Goal: Task Accomplishment & Management: Complete application form

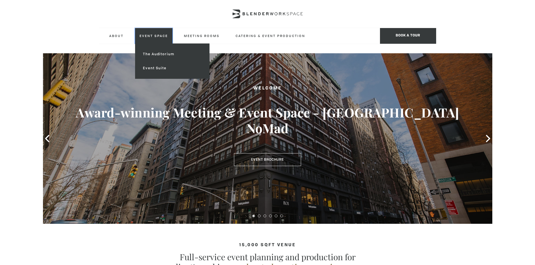
click at [162, 39] on link "Event Space" at bounding box center [153, 35] width 37 height 15
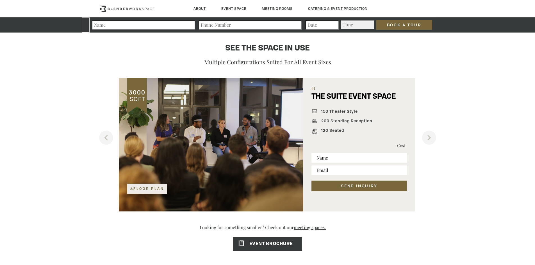
scroll to position [365, 0]
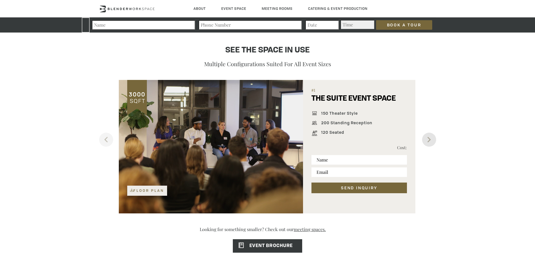
click at [429, 143] on button "Next" at bounding box center [429, 140] width 14 height 14
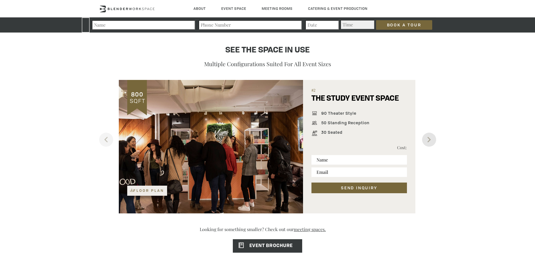
click at [429, 143] on button "Next" at bounding box center [429, 140] width 14 height 14
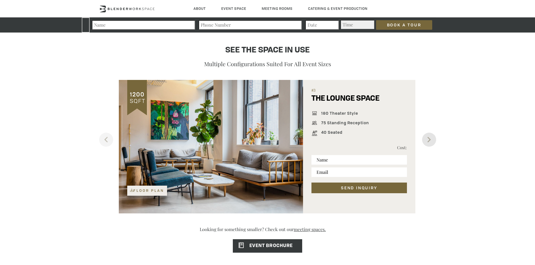
click at [428, 142] on button "Next" at bounding box center [429, 140] width 14 height 14
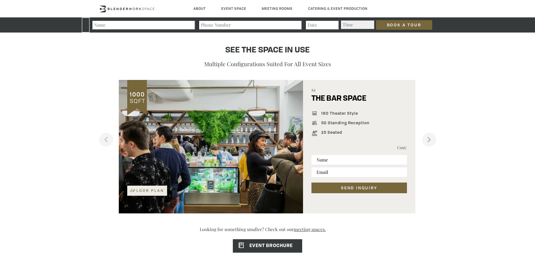
drag, startPoint x: 428, startPoint y: 141, endPoint x: 423, endPoint y: 135, distance: 8.2
click at [423, 134] on div "Previous 1000 SQFT Floor Plan #4 THE BAR SPACE 180 Theater Style 50 Standing Re…" at bounding box center [267, 147] width 337 height 134
click at [424, 138] on button "Next" at bounding box center [429, 140] width 14 height 14
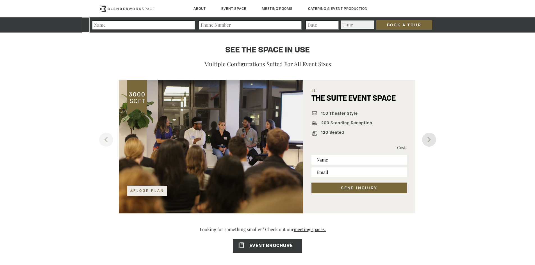
click at [424, 138] on button "Next" at bounding box center [429, 140] width 14 height 14
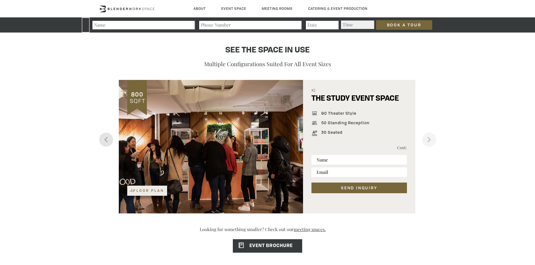
click at [108, 138] on button "Previous" at bounding box center [106, 140] width 14 height 14
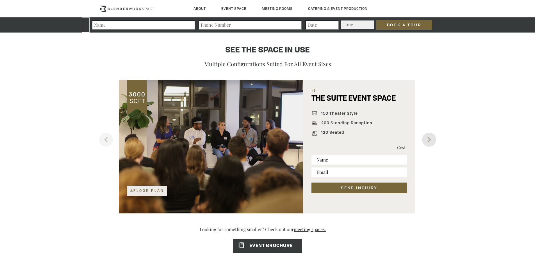
drag, startPoint x: 421, startPoint y: 142, endPoint x: 427, endPoint y: 141, distance: 6.1
click at [426, 141] on div "Previous 1000 SQFT Floor Plan #4 THE BAR SPACE 180 Theater Style 50 Standing Re…" at bounding box center [267, 147] width 337 height 134
click at [427, 140] on button "Next" at bounding box center [429, 140] width 14 height 14
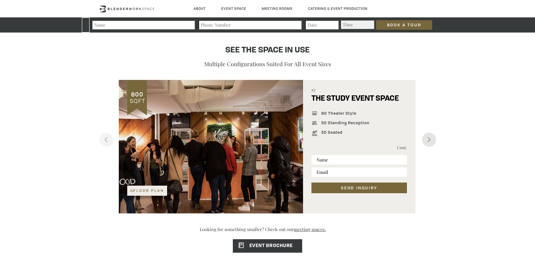
click at [429, 143] on button "Next" at bounding box center [429, 140] width 14 height 14
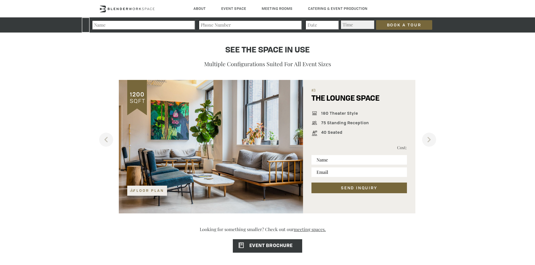
click at [419, 141] on div "1200 SQFT Floor Plan #3 THE LOUNGE SPACE 180 Theater Style 75 Standing Receptio…" at bounding box center [267, 147] width 337 height 134
click at [421, 141] on div "1200 SQFT Floor Plan #3 THE LOUNGE SPACE 180 Theater Style 75 Standing Receptio…" at bounding box center [267, 147] width 337 height 134
click at [422, 141] on button "Next" at bounding box center [429, 140] width 14 height 14
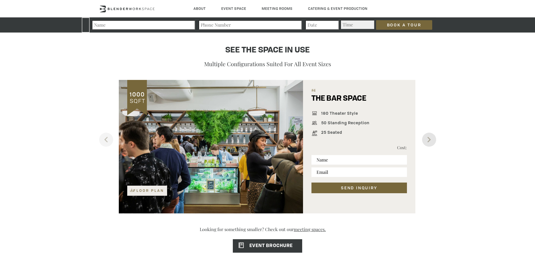
click at [422, 140] on button "Next" at bounding box center [429, 140] width 14 height 14
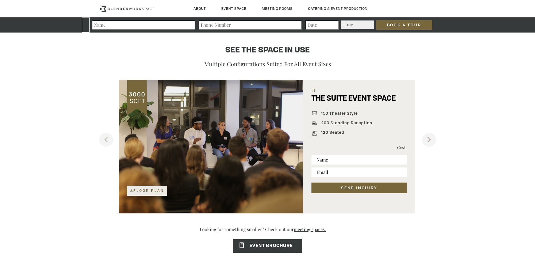
drag, startPoint x: 422, startPoint y: 140, endPoint x: 439, endPoint y: 134, distance: 18.5
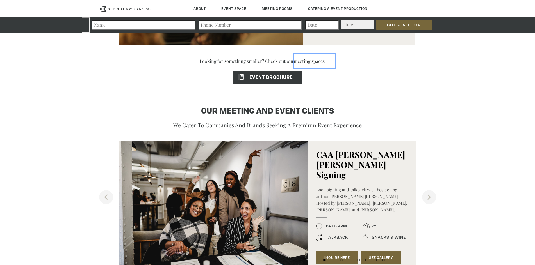
click at [310, 62] on link "meeting spaces." at bounding box center [315, 61] width 42 height 15
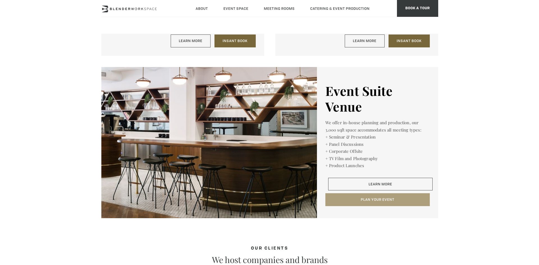
scroll to position [814, 0]
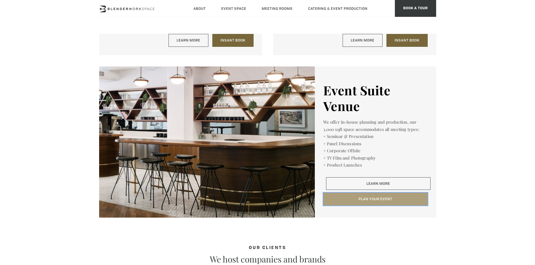
click at [349, 200] on button "Plan Your Event" at bounding box center [375, 199] width 104 height 13
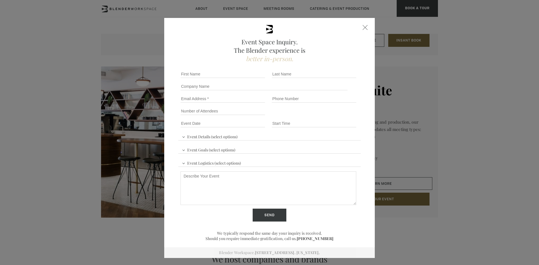
click at [226, 134] on span "Event Details (select options)" at bounding box center [210, 136] width 58 height 8
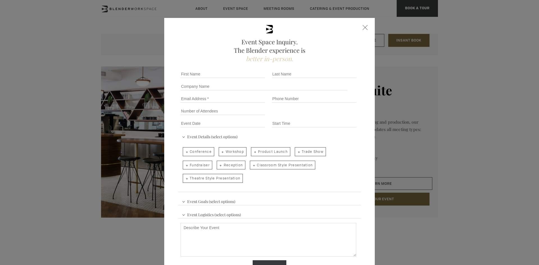
click at [199, 200] on span "Event Goals (select options)" at bounding box center [209, 201] width 56 height 8
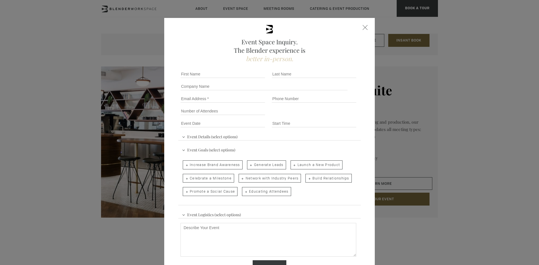
click at [200, 210] on span "Event Logistics (select options)" at bounding box center [212, 214] width 62 height 8
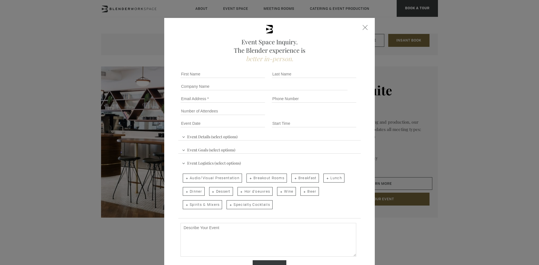
click at [215, 177] on span "Audio/Visual Presentation" at bounding box center [212, 178] width 59 height 9
click at [184, 177] on input "Audio/Visual Presentation" at bounding box center [183, 176] width 4 height 8
checkbox input "true"
click at [189, 163] on span "Event Logistics (select options)" at bounding box center [212, 162] width 62 height 8
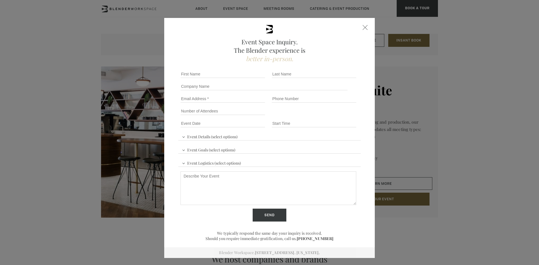
click at [198, 151] on span "Event Goals (select options)" at bounding box center [209, 149] width 56 height 8
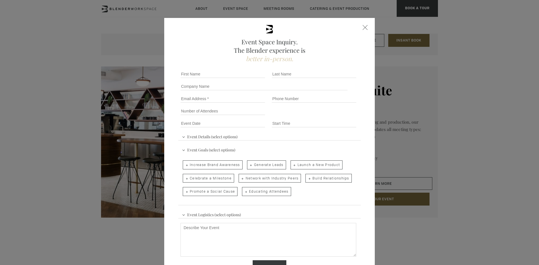
click at [261, 192] on span "Educating Attendees" at bounding box center [266, 191] width 49 height 9
click at [243, 192] on input "Educating Attendees" at bounding box center [242, 189] width 4 height 8
checkbox input "true"
drag, startPoint x: 211, startPoint y: 189, endPoint x: 217, endPoint y: 188, distance: 6.5
click at [211, 189] on span "Promote a Social Cause" at bounding box center [210, 191] width 55 height 9
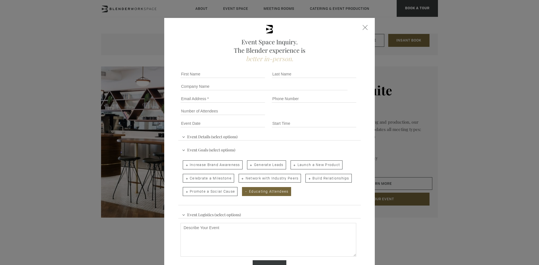
click at [184, 189] on input "Promote a Social Cause" at bounding box center [183, 189] width 4 height 8
checkbox input "true"
click at [227, 135] on span "Event Details (select options)" at bounding box center [210, 136] width 58 height 8
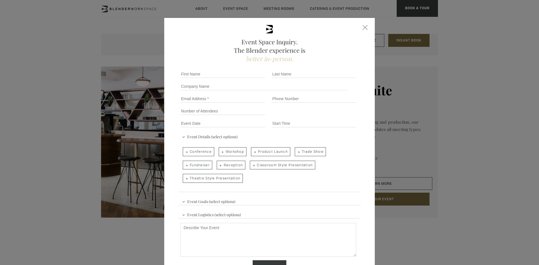
click at [228, 164] on span "Reception" at bounding box center [231, 165] width 29 height 9
click at [218, 164] on input "Reception" at bounding box center [217, 163] width 4 height 8
checkbox input "true"
click at [208, 152] on span "Conference" at bounding box center [198, 151] width 31 height 9
click at [184, 152] on input "Conference" at bounding box center [183, 149] width 4 height 8
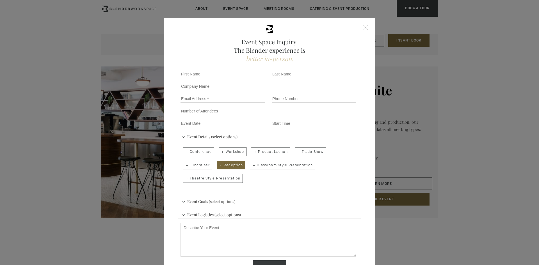
checkbox input "true"
click at [273, 168] on span "Classroom Style Presentation" at bounding box center [282, 165] width 65 height 9
click at [251, 167] on input "Classroom Style Presentation" at bounding box center [250, 163] width 4 height 8
checkbox input "true"
click at [231, 177] on span "Theatre Style Presentation" at bounding box center [213, 178] width 60 height 9
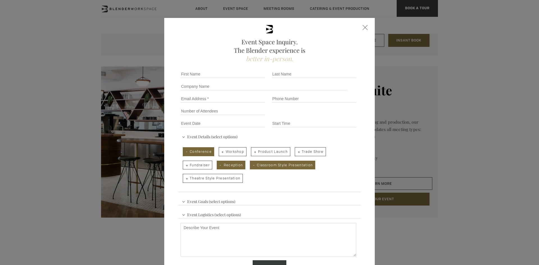
click at [184, 177] on input "Theatre Style Presentation" at bounding box center [183, 176] width 4 height 8
click at [221, 177] on span "Theatre Style Presentation" at bounding box center [213, 178] width 60 height 9
click at [184, 177] on input "Theatre Style Presentation" at bounding box center [183, 176] width 4 height 8
checkbox input "false"
click at [216, 77] on input "First name *" at bounding box center [223, 74] width 85 height 8
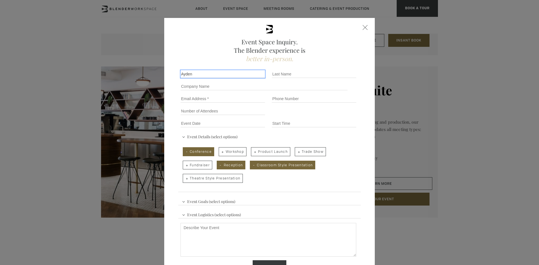
type input "Ayden"
click at [339, 76] on input "Last name *" at bounding box center [314, 74] width 85 height 8
type input "Makar"
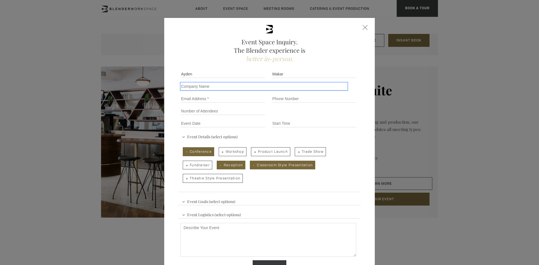
click at [229, 84] on input "Company name" at bounding box center [264, 87] width 167 height 8
type input "EarthRights International"
click at [226, 102] on input "Email" at bounding box center [223, 99] width 85 height 8
type input "ayden.makar@earthrights.org"
click at [294, 98] on input "Phone number" at bounding box center [314, 99] width 85 height 8
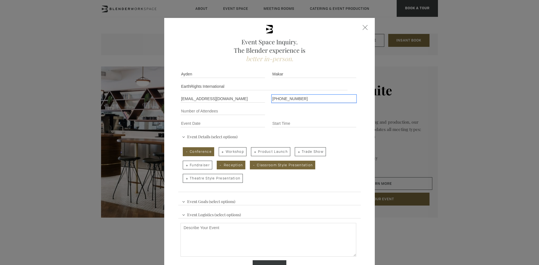
type input "(248)224-3635"
click at [230, 115] on input "Number of Attendees" at bounding box center [223, 111] width 85 height 8
type input "60 seated"
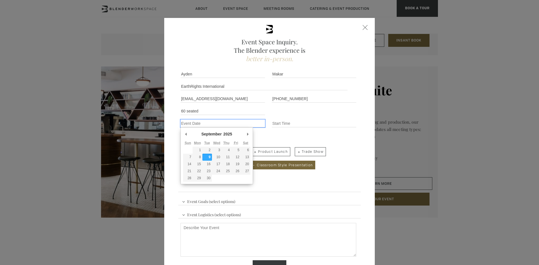
click at [225, 123] on input "Event Date *" at bounding box center [223, 124] width 85 height 8
type div "2025-09-23"
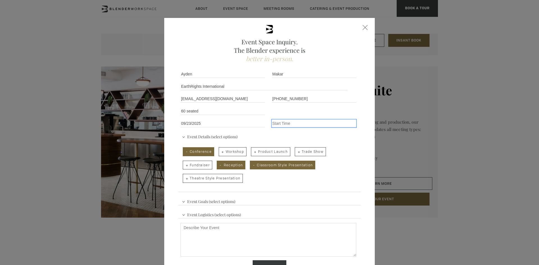
click at [299, 126] on input "Event Time" at bounding box center [314, 124] width 85 height 8
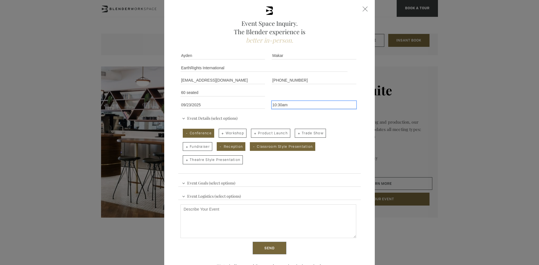
scroll to position [44, 0]
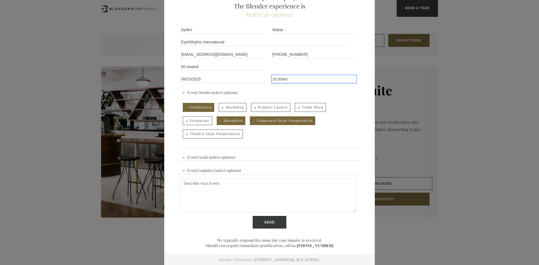
type input "10:30am"
click at [254, 182] on textarea "Describe Your Event" at bounding box center [269, 196] width 176 height 34
drag, startPoint x: 251, startPoint y: 181, endPoint x: 109, endPoint y: 173, distance: 142.4
click at [109, 173] on div "Event Space Inquiry. The Blender experience is better in-person. Event Details …" at bounding box center [269, 132] width 539 height 265
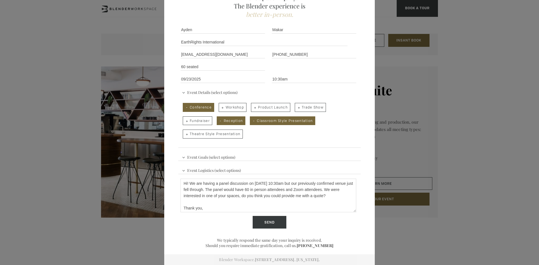
scroll to position [5, 0]
type textarea "Hi! We are having a panel discussion on 9/23 at 10:30am but our previously conf…"
click at [268, 225] on input "Send" at bounding box center [270, 222] width 34 height 13
